Goal: Find specific page/section: Locate a particular part of the current website

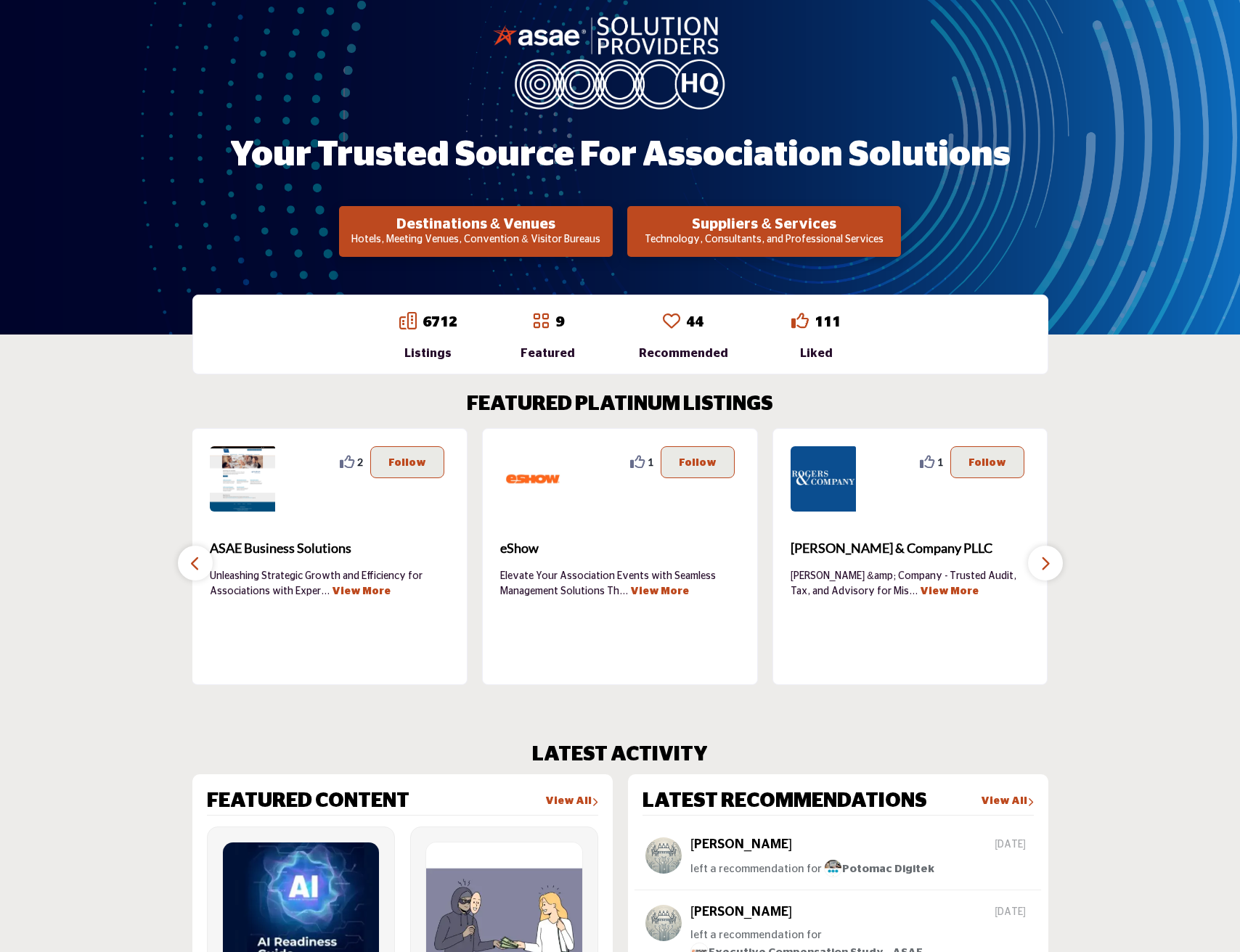
scroll to position [147, 0]
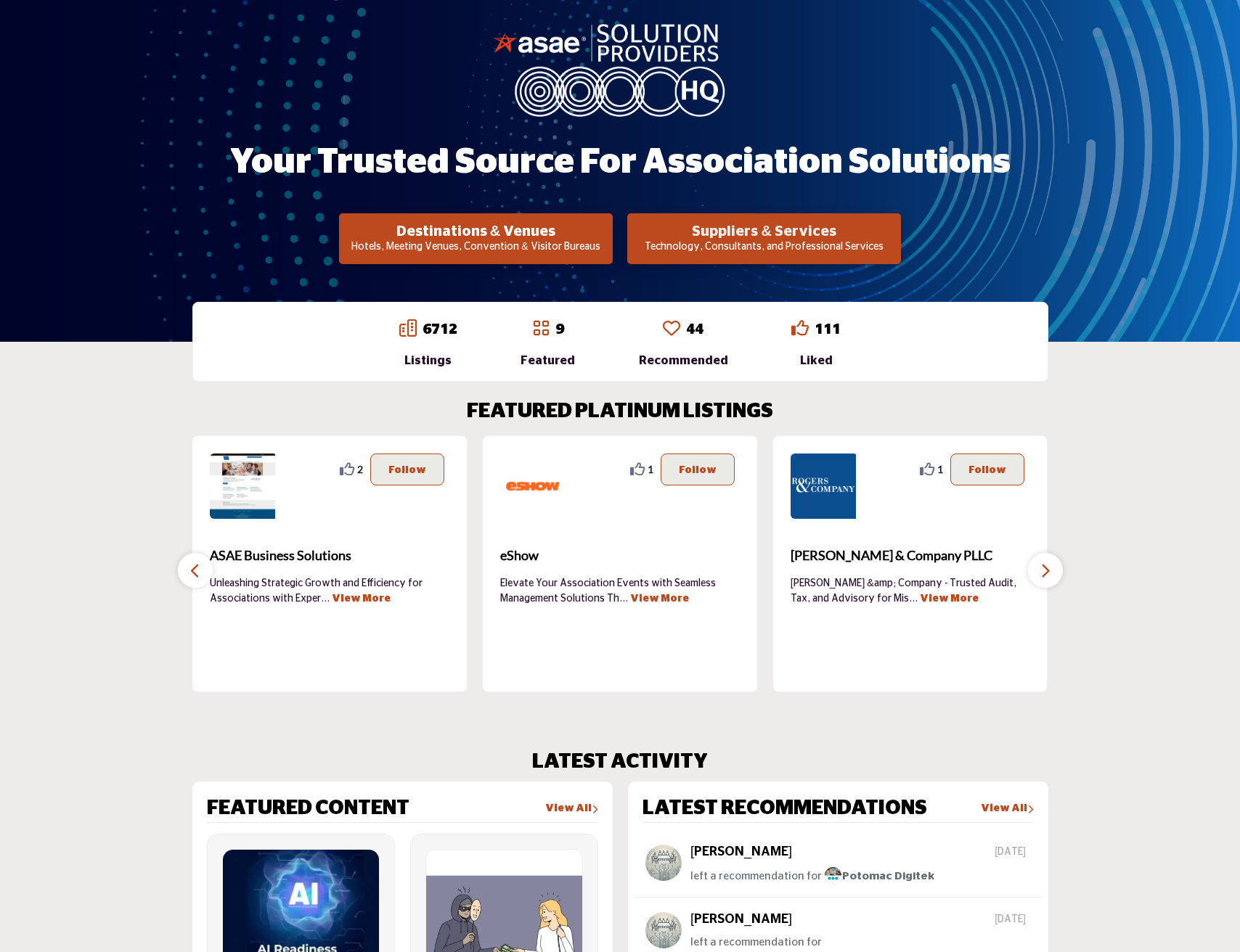
click at [608, 229] on h2 "Suppliers & Services" at bounding box center [476, 231] width 265 height 17
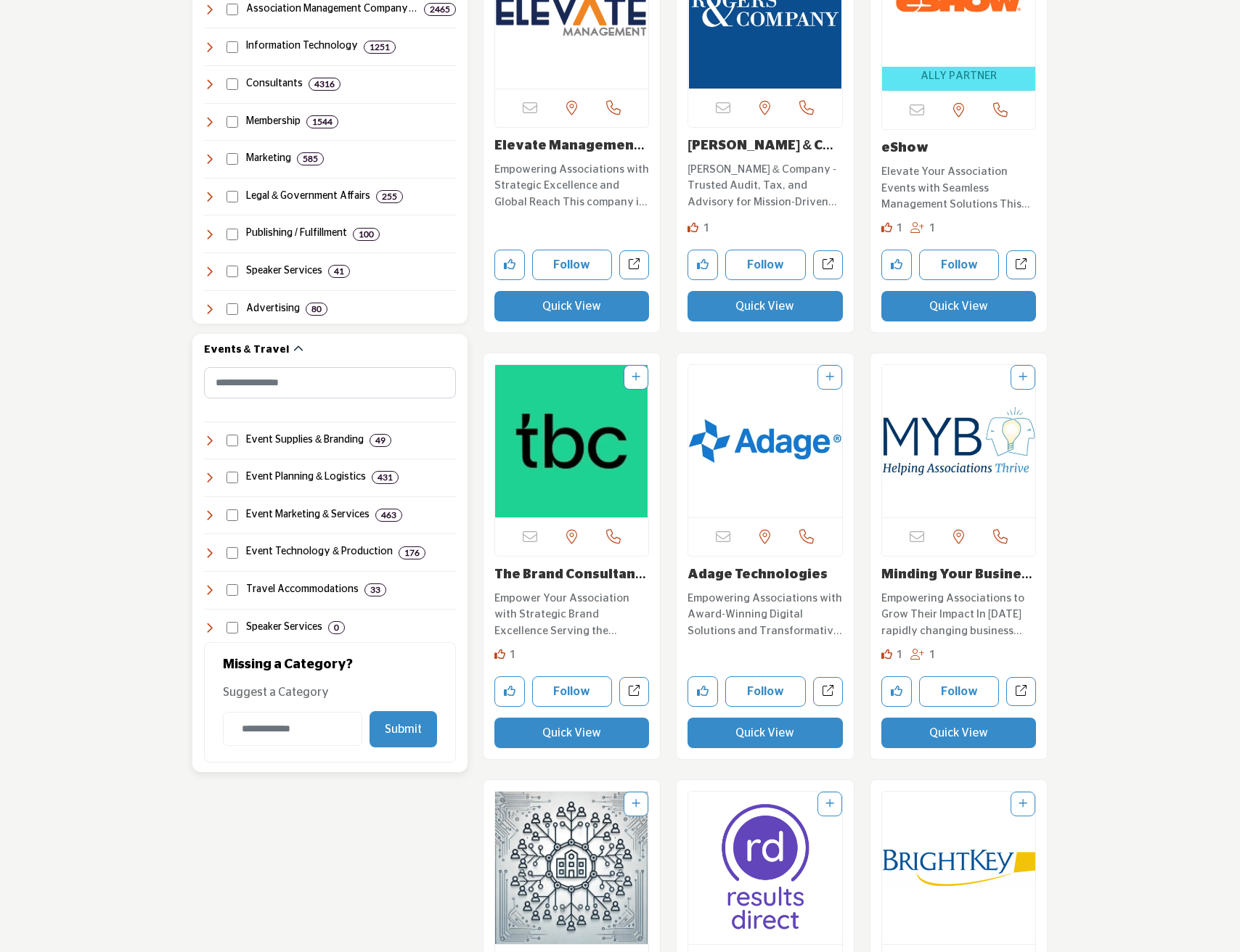
scroll to position [1016, 0]
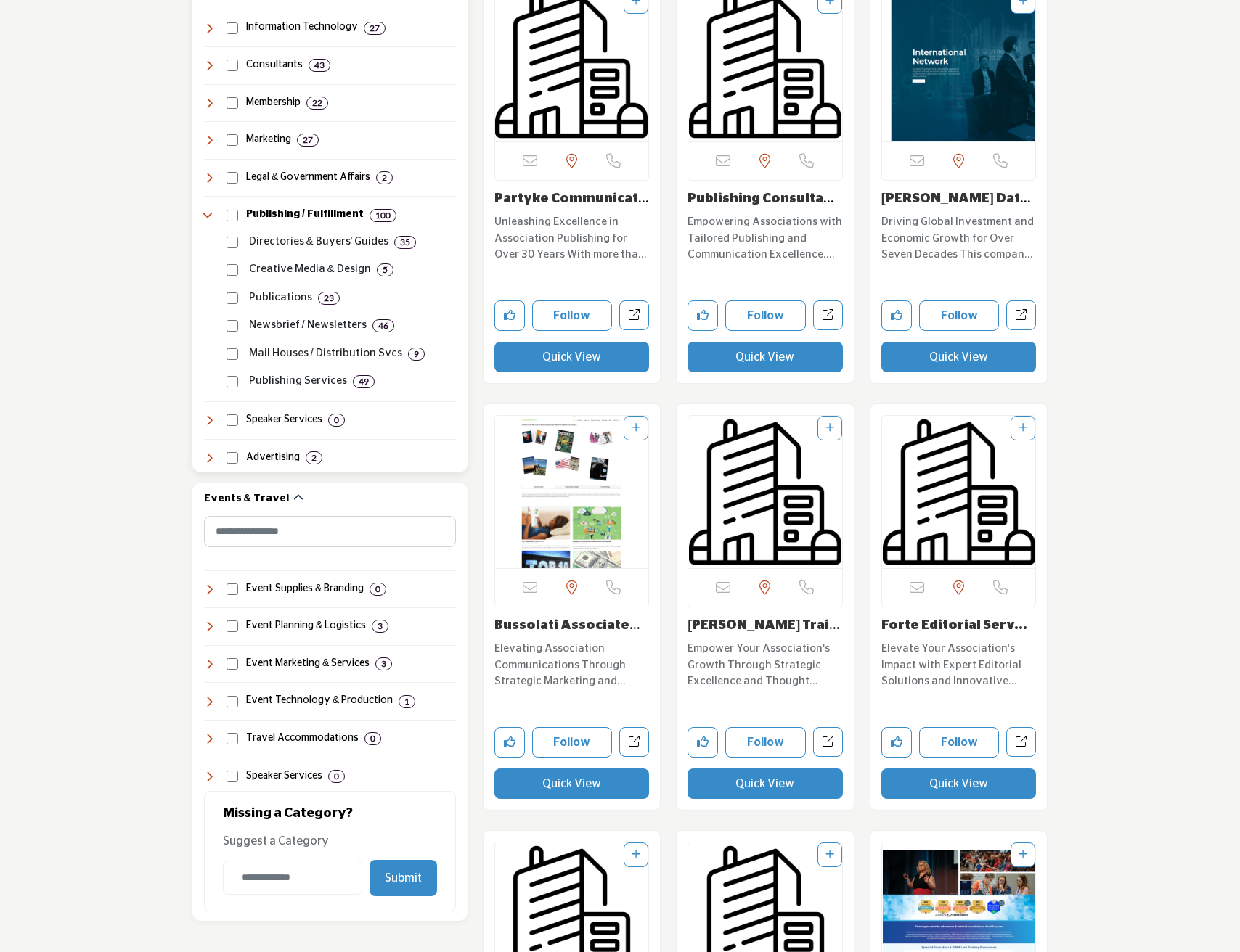
click at [278, 235] on p "Directories & Buyers' Guides" at bounding box center [319, 242] width 140 height 16
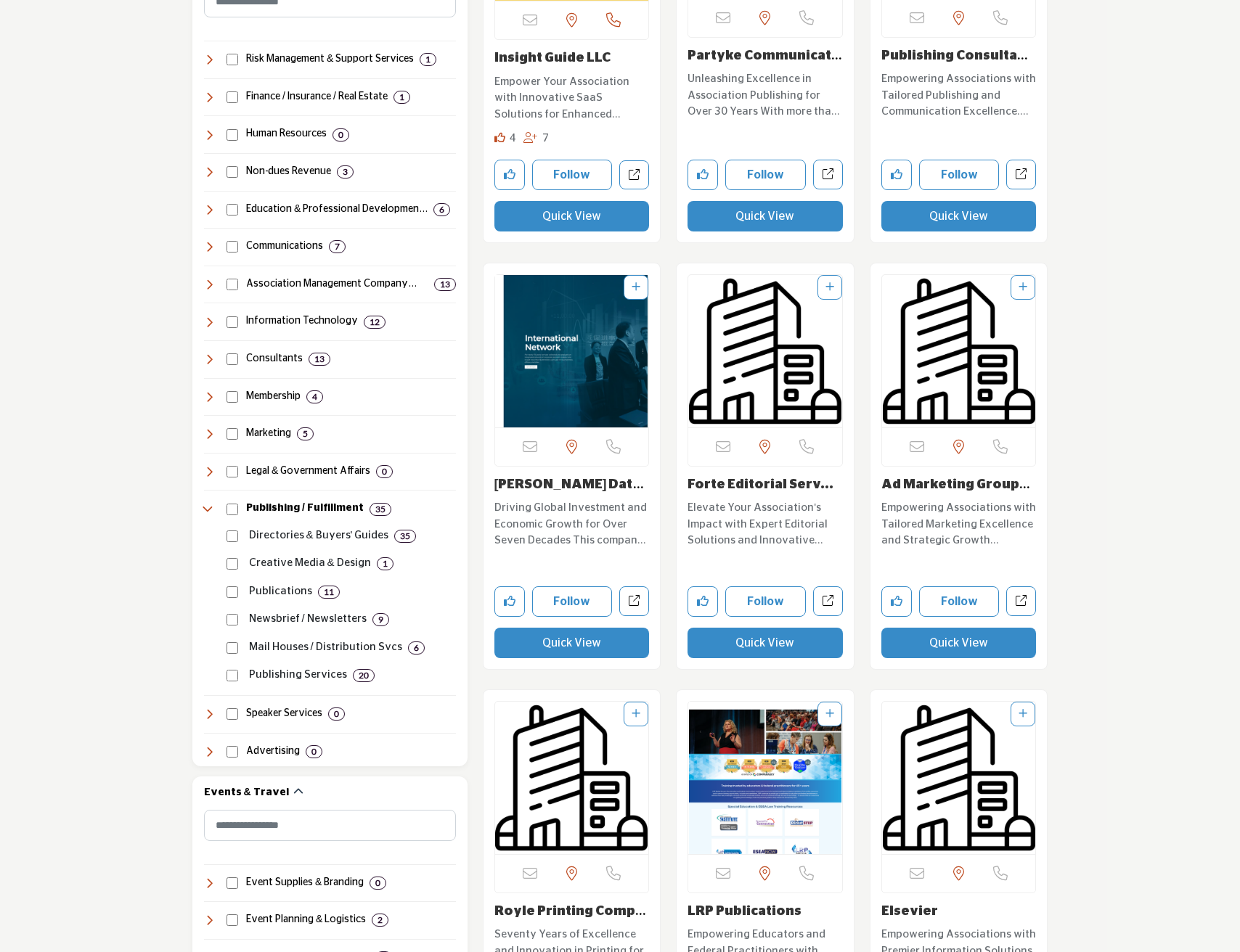
scroll to position [723, 0]
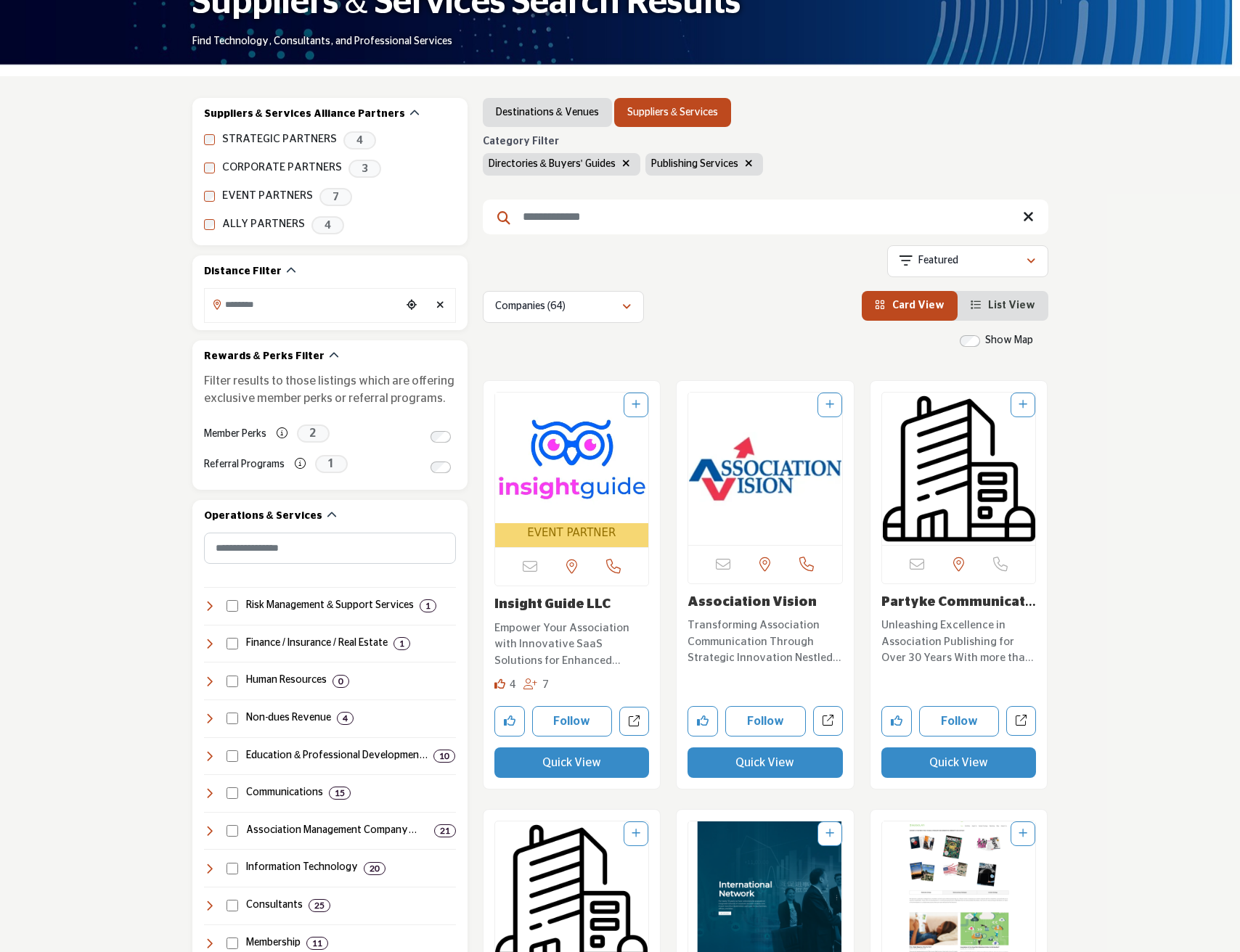
scroll to position [218, 0]
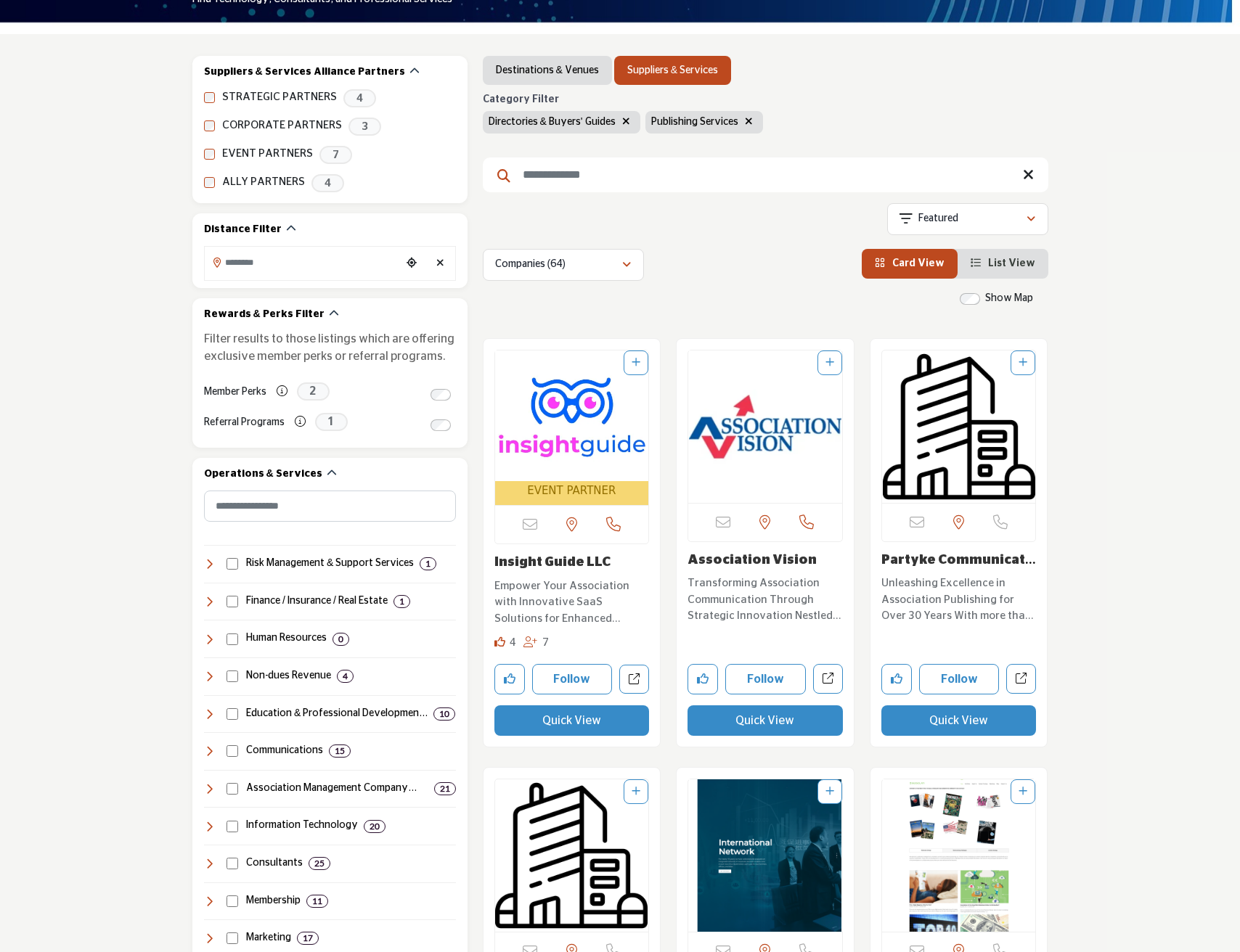
click at [566, 182] on input "Search Keyword" at bounding box center [765, 175] width 566 height 34
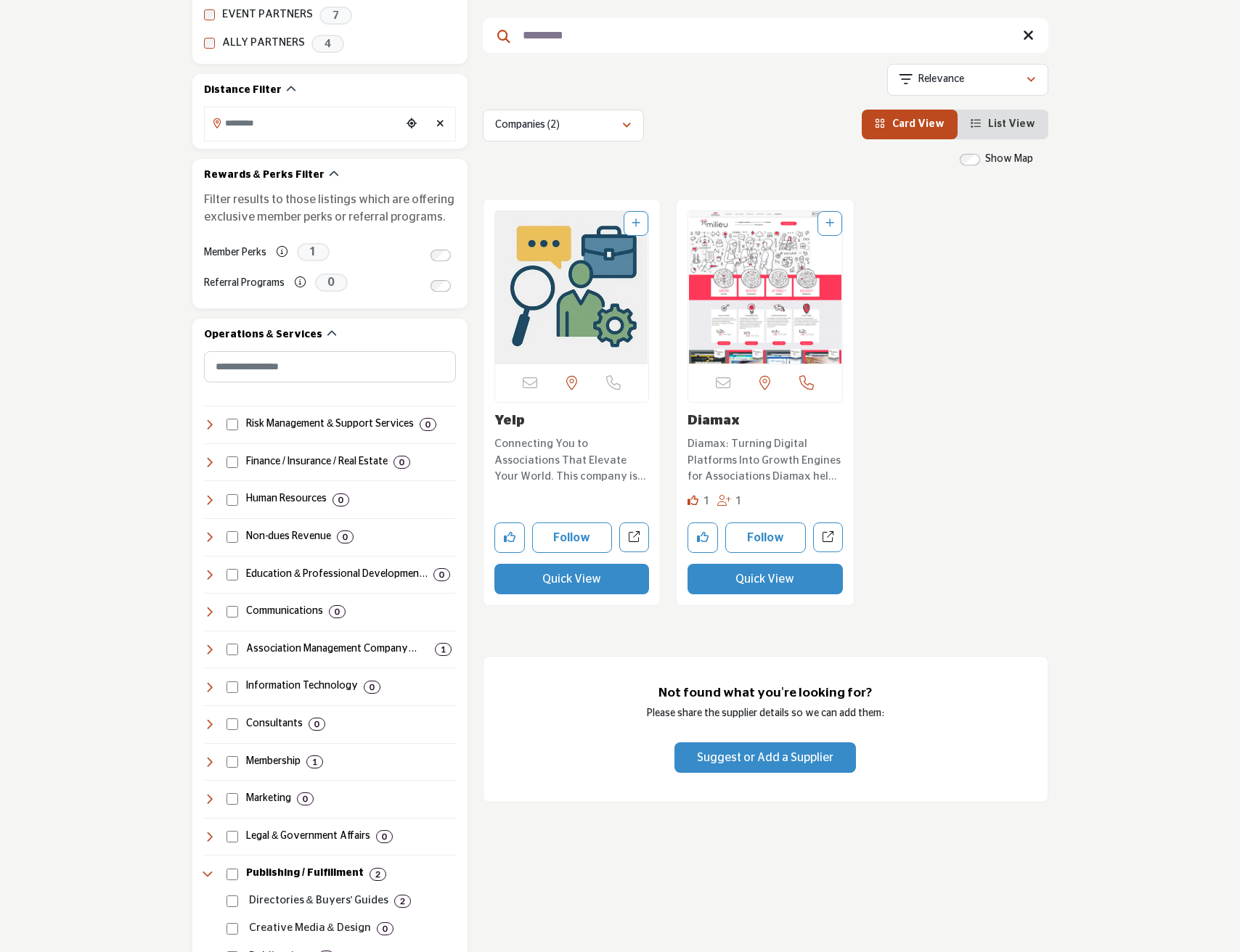
scroll to position [436, 0]
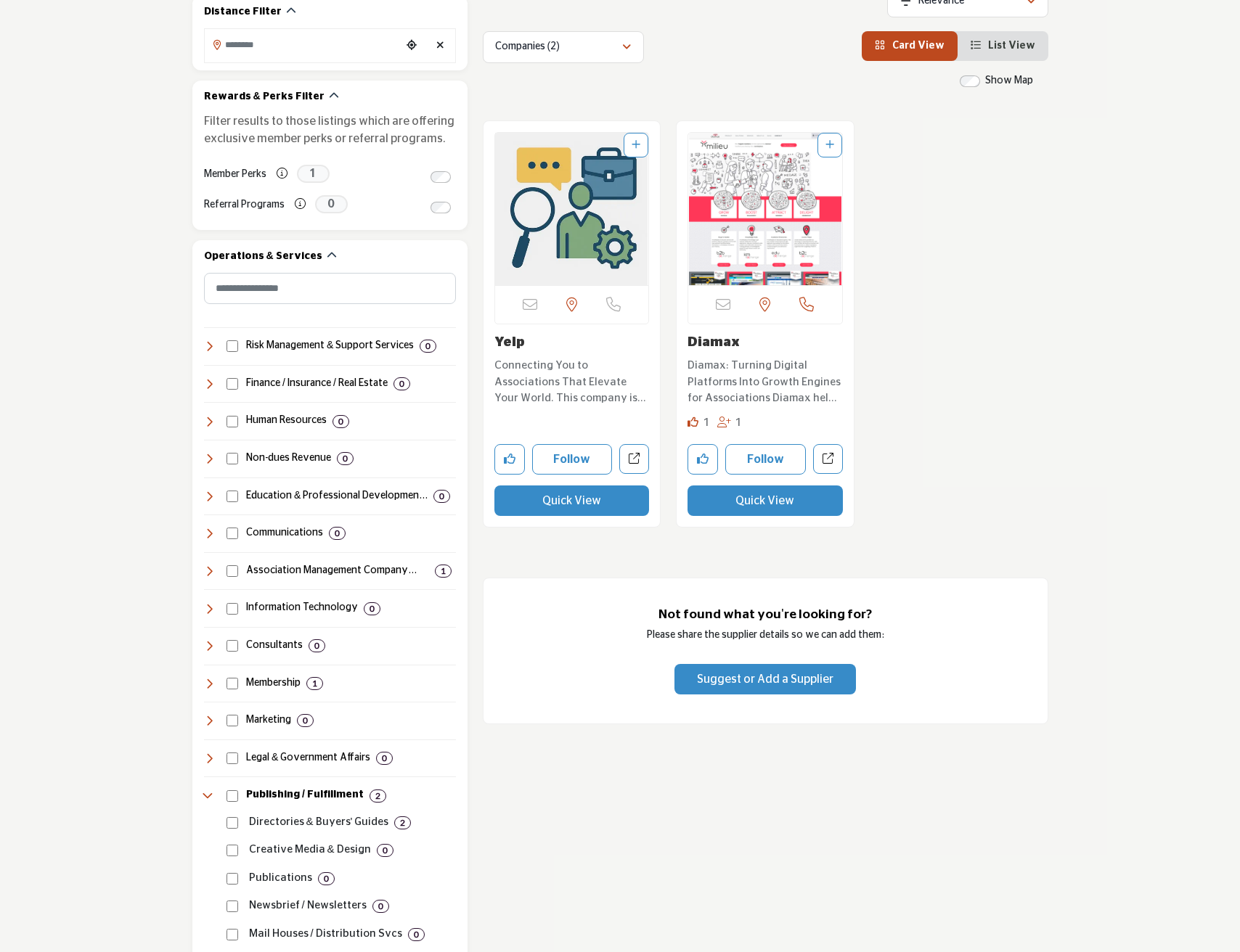
type input "*********"
click at [740, 381] on p "Diamax: Turning Digital Platforms Into Growth Engines for Associations Diamax h…" at bounding box center [764, 382] width 155 height 49
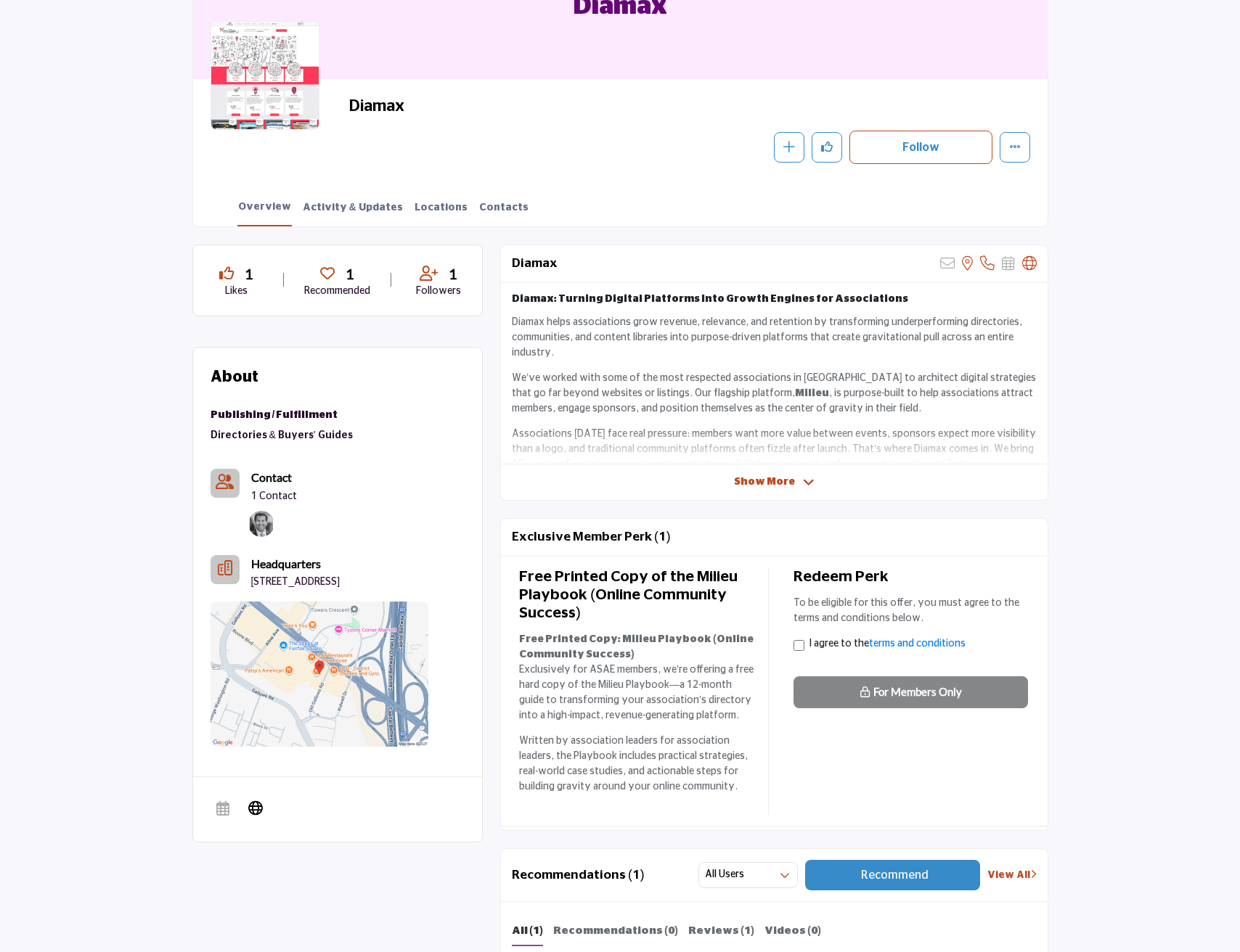
scroll to position [218, 0]
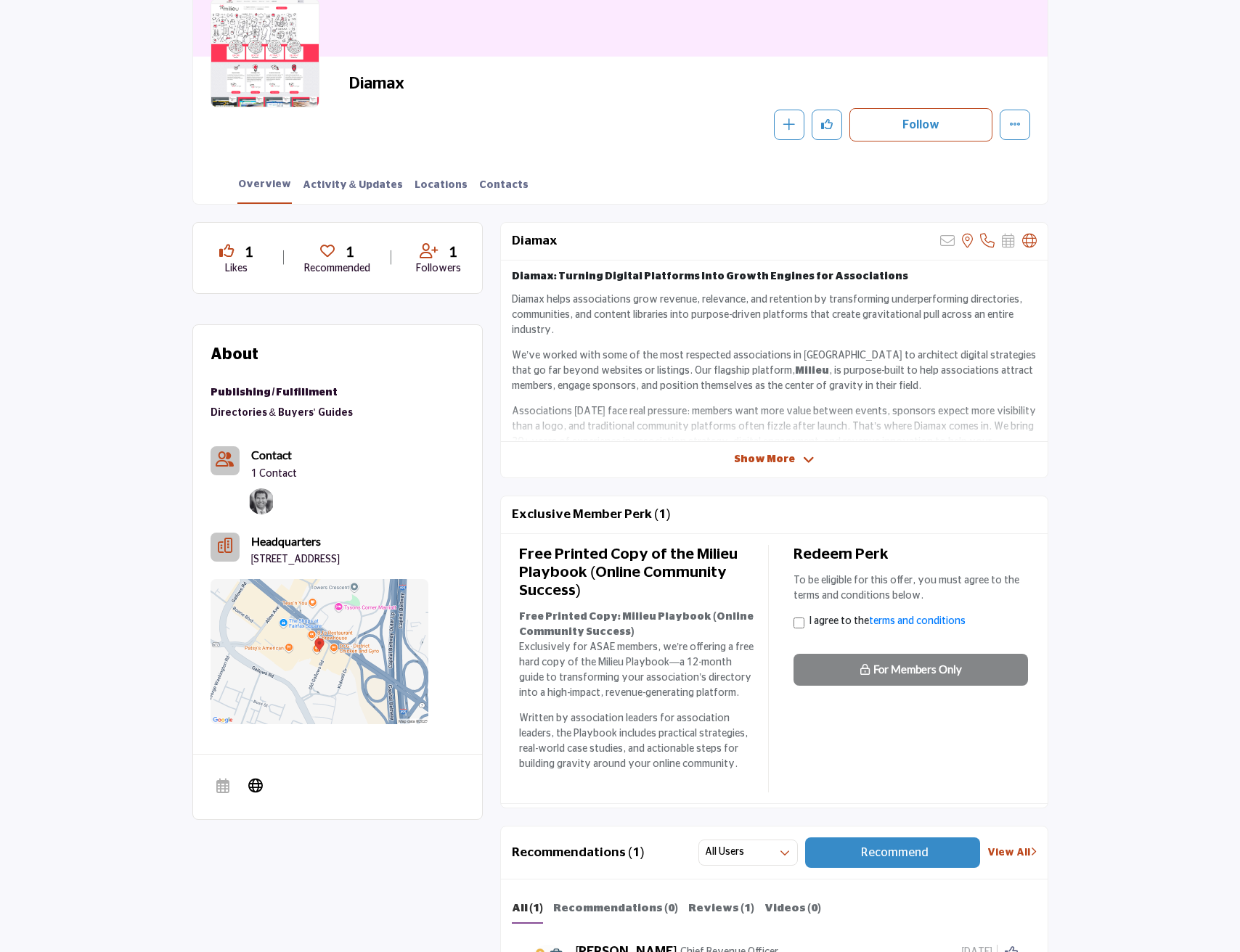
click at [803, 460] on icon at bounding box center [809, 460] width 12 height 13
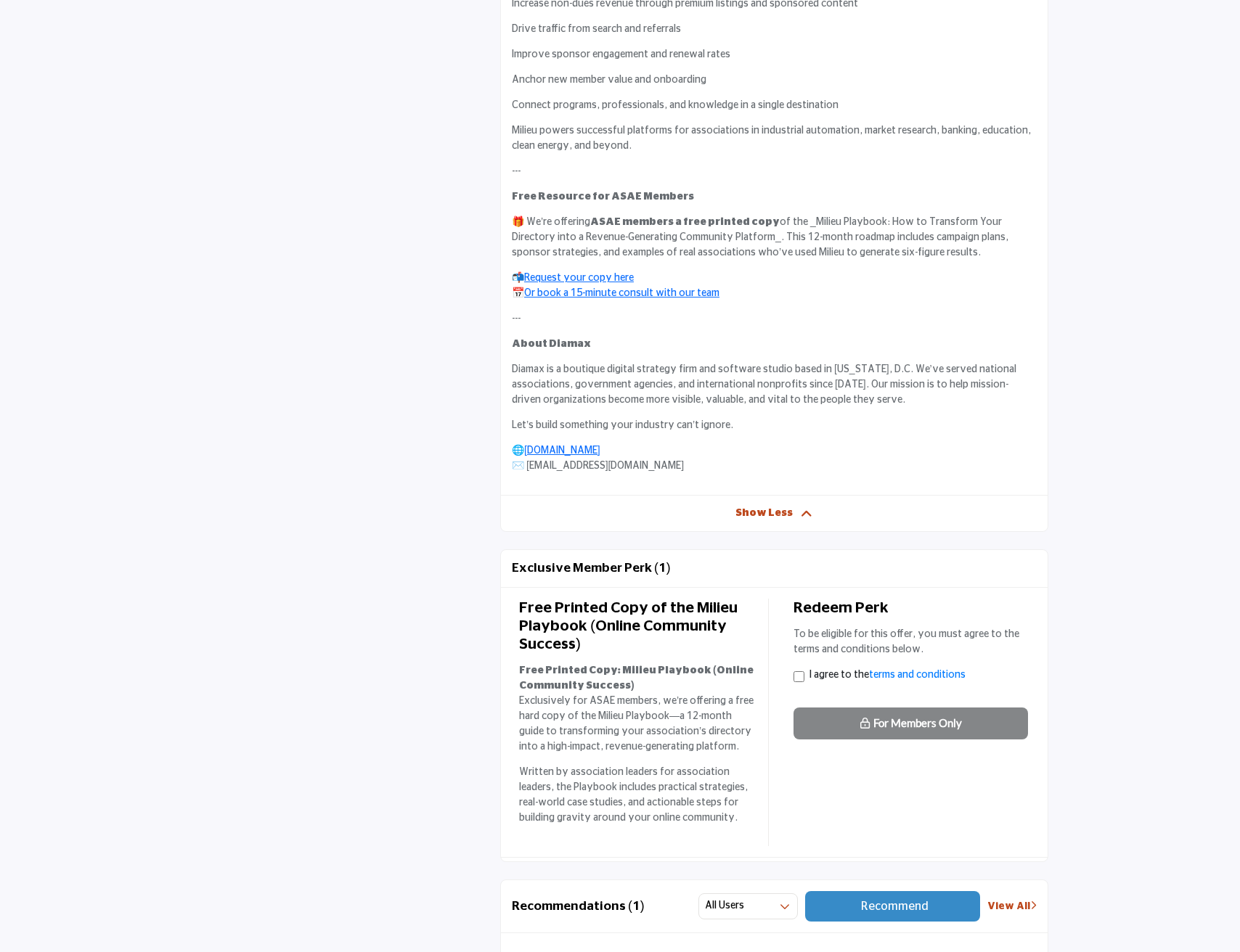
scroll to position [1089, 0]
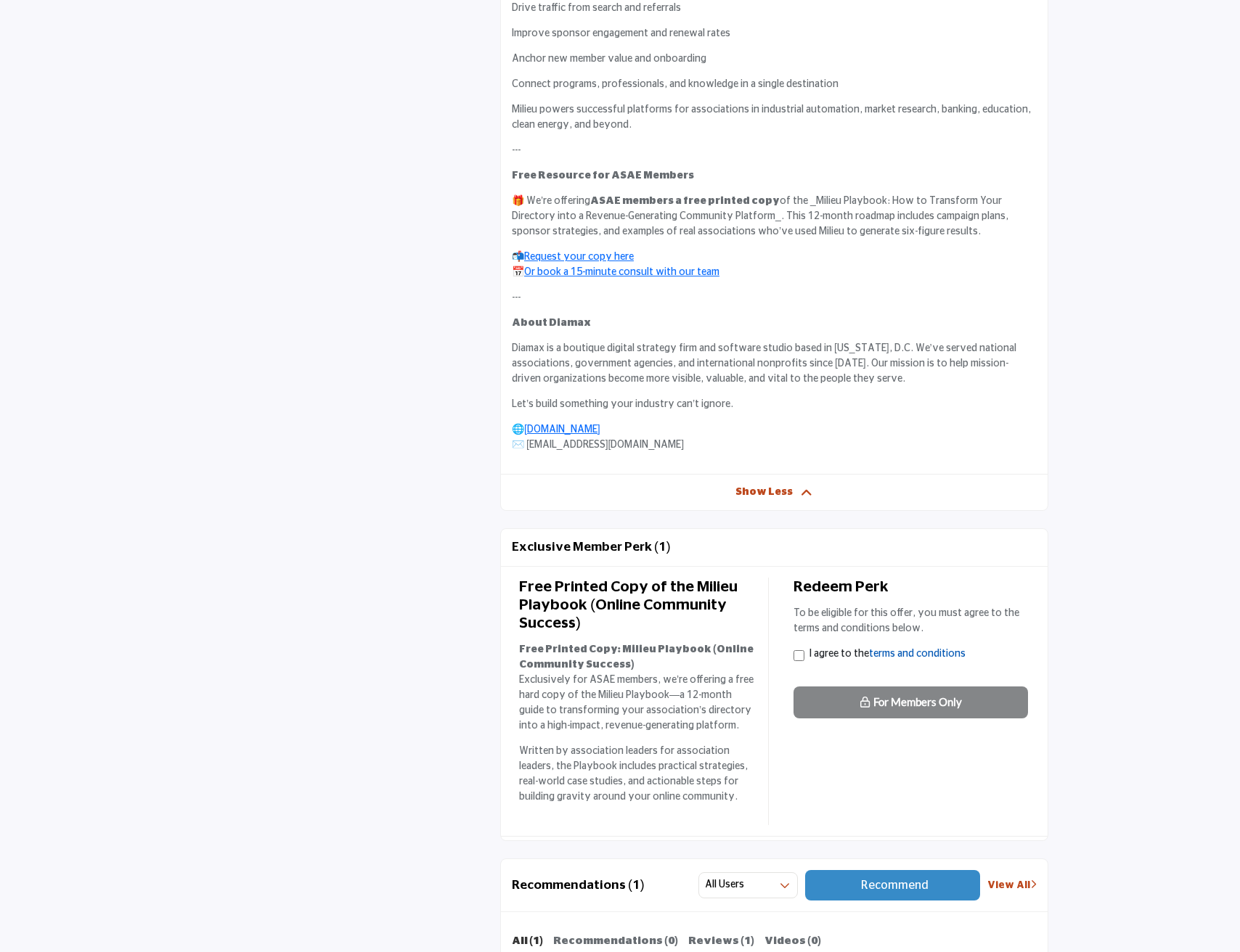
click at [899, 656] on link "terms and conditions" at bounding box center [917, 653] width 96 height 10
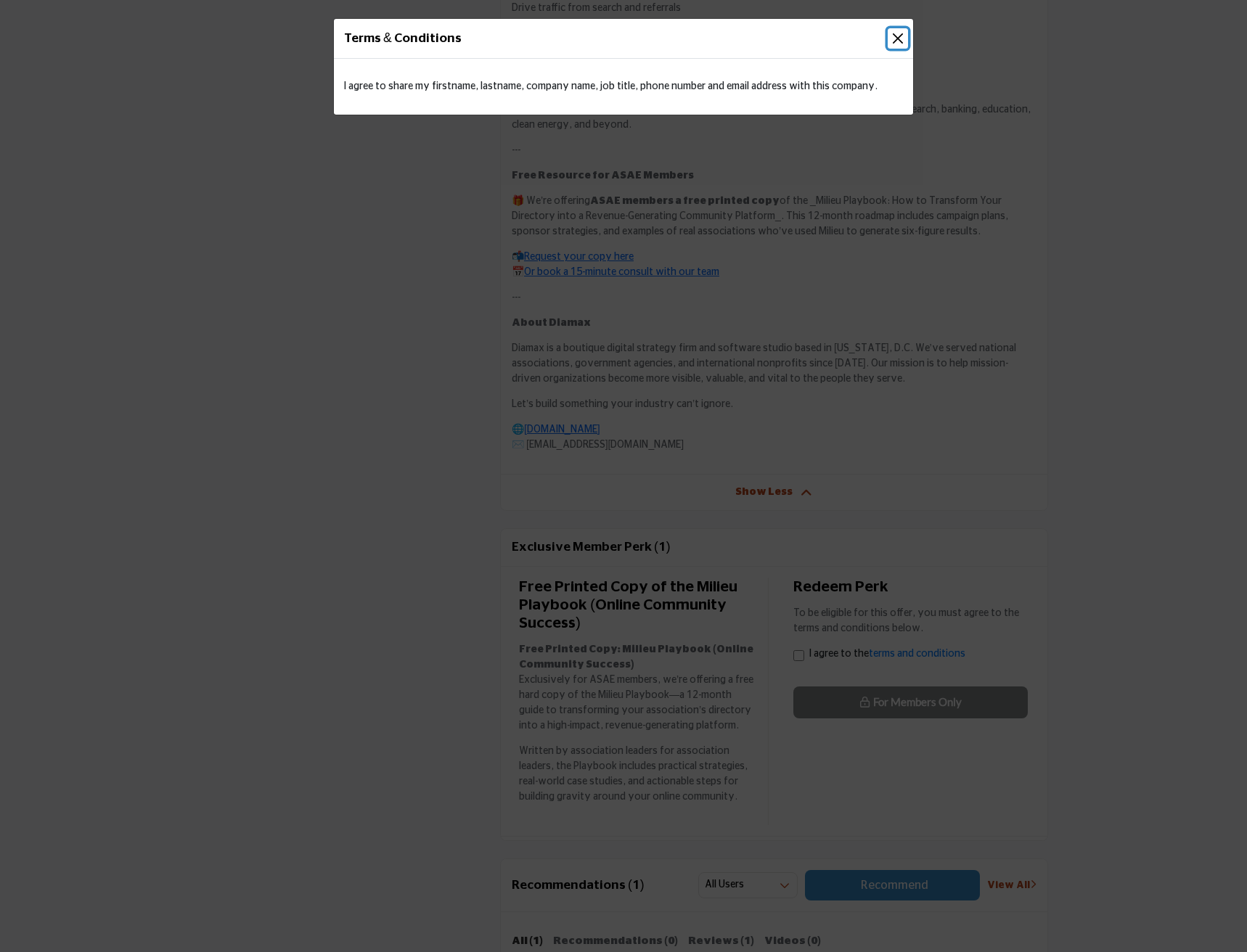
click at [898, 34] on button "Close" at bounding box center [898, 38] width 20 height 20
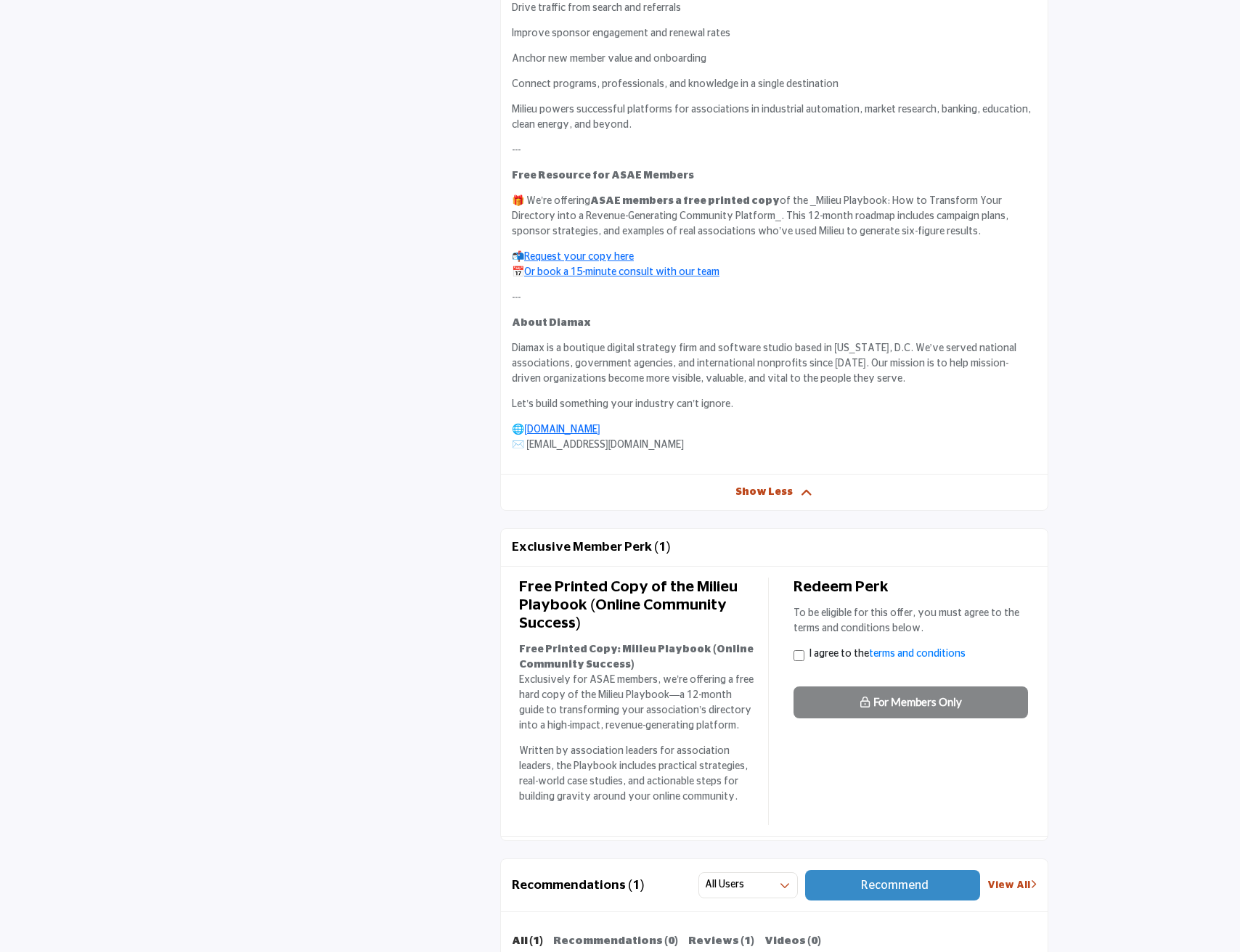
scroll to position [1162, 0]
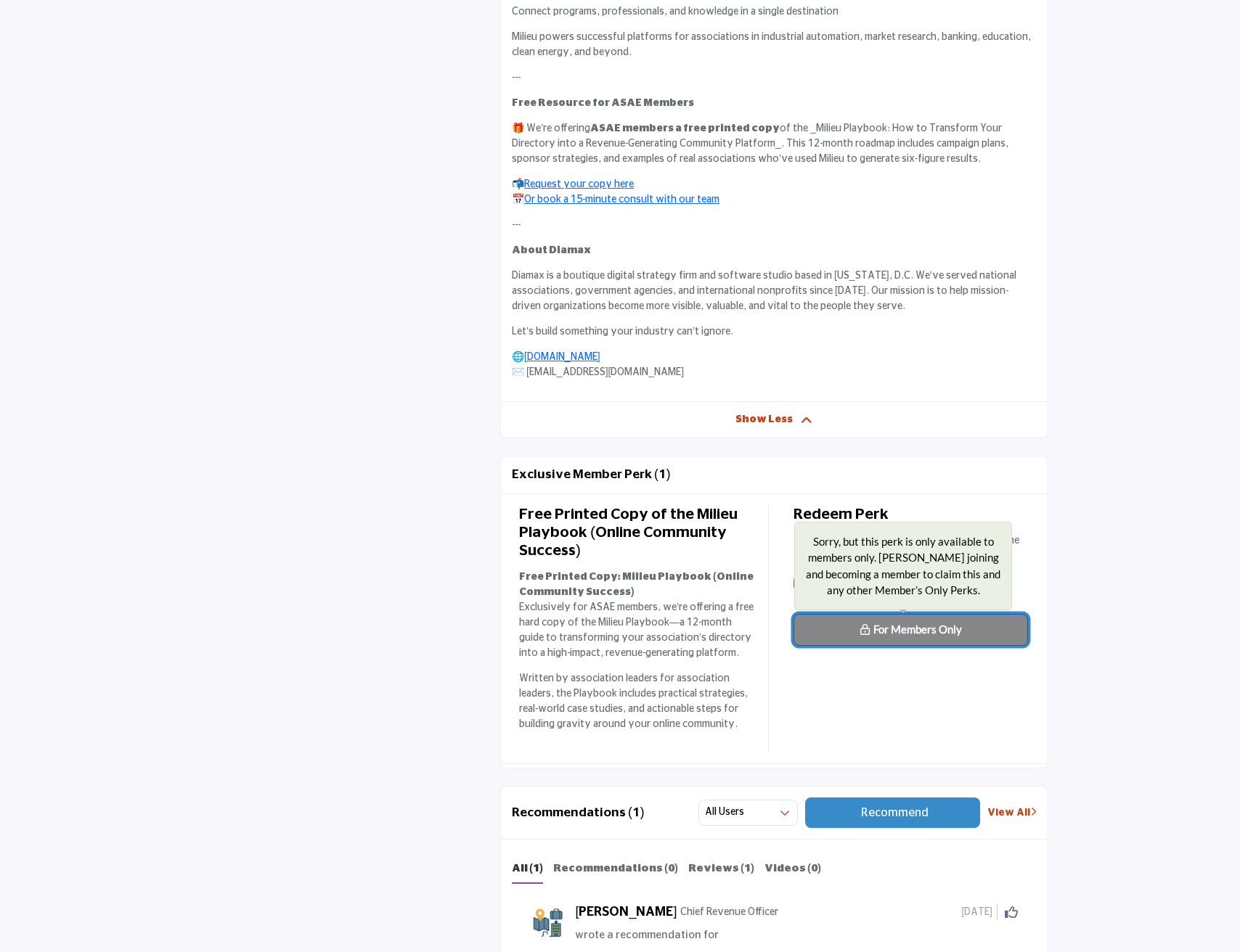
click at [858, 625] on button "For Members Only Sorry, but this perk is only available to members only. Consid…" at bounding box center [910, 630] width 234 height 32
click at [900, 625] on span "For Members Only" at bounding box center [918, 629] width 89 height 13
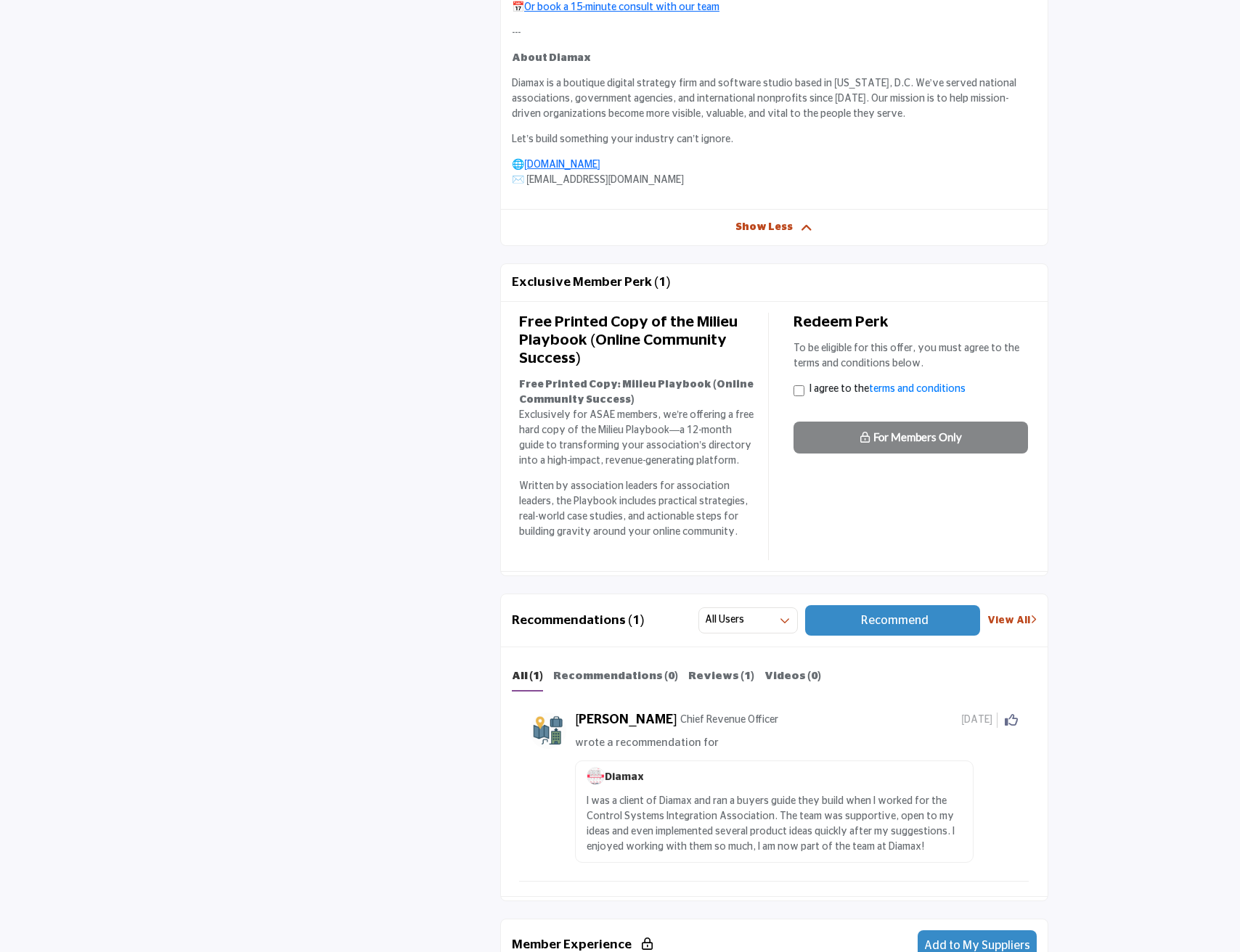
scroll to position [1379, 0]
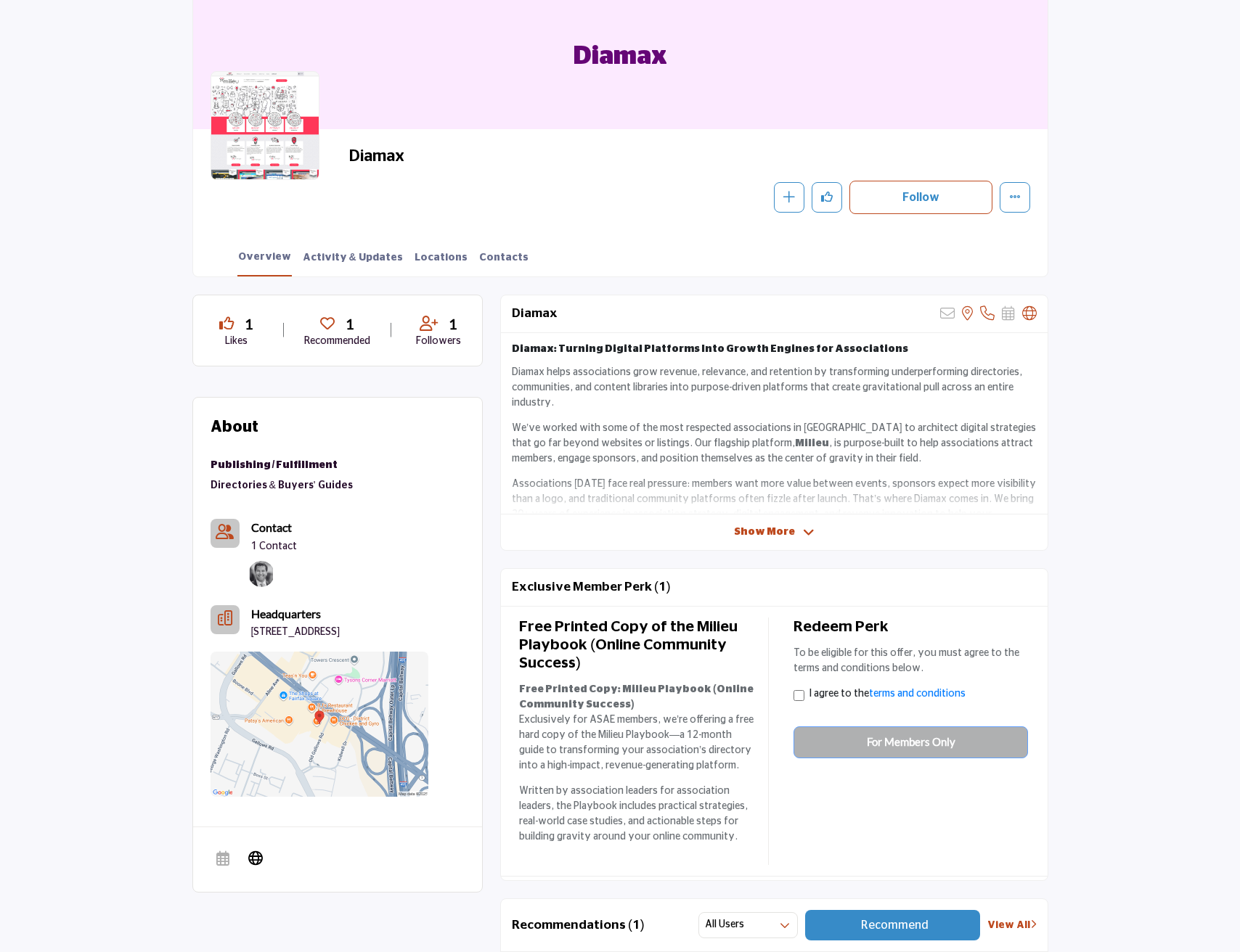
scroll to position [218, 0]
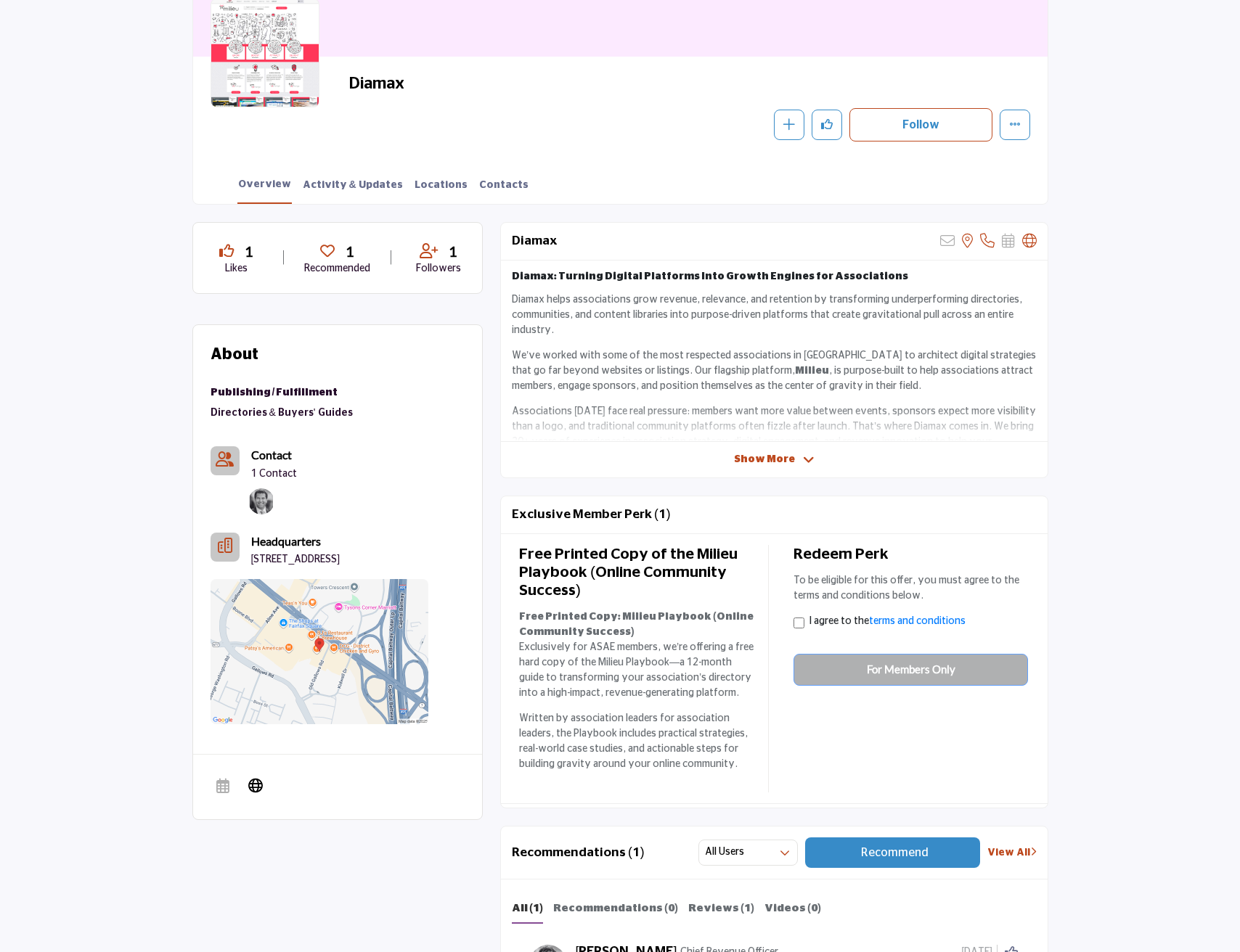
click at [806, 459] on icon at bounding box center [809, 460] width 12 height 13
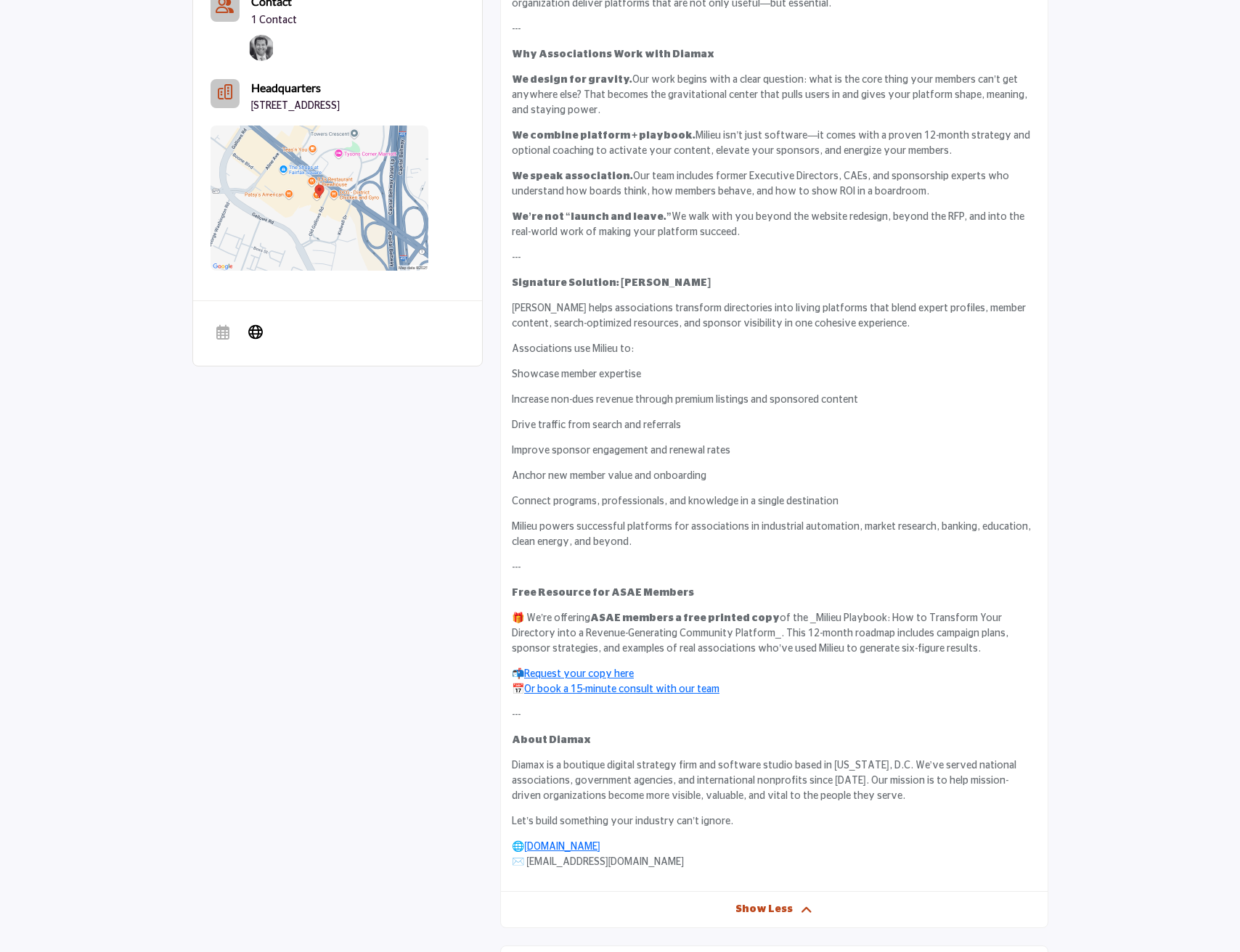
scroll to position [799, 0]
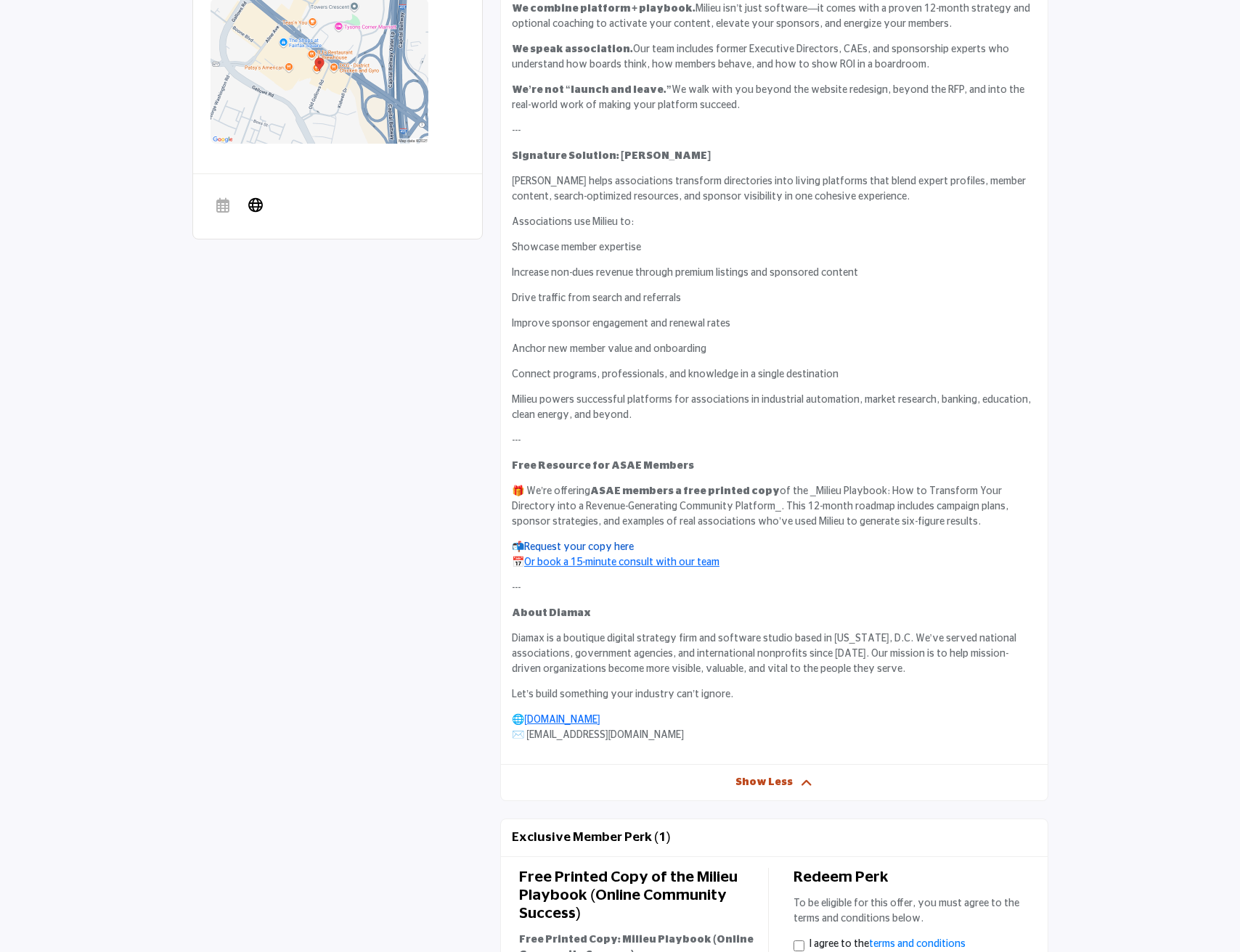
click at [600, 546] on link "Request your copy here" at bounding box center [578, 546] width 110 height 10
